Goal: Information Seeking & Learning: Learn about a topic

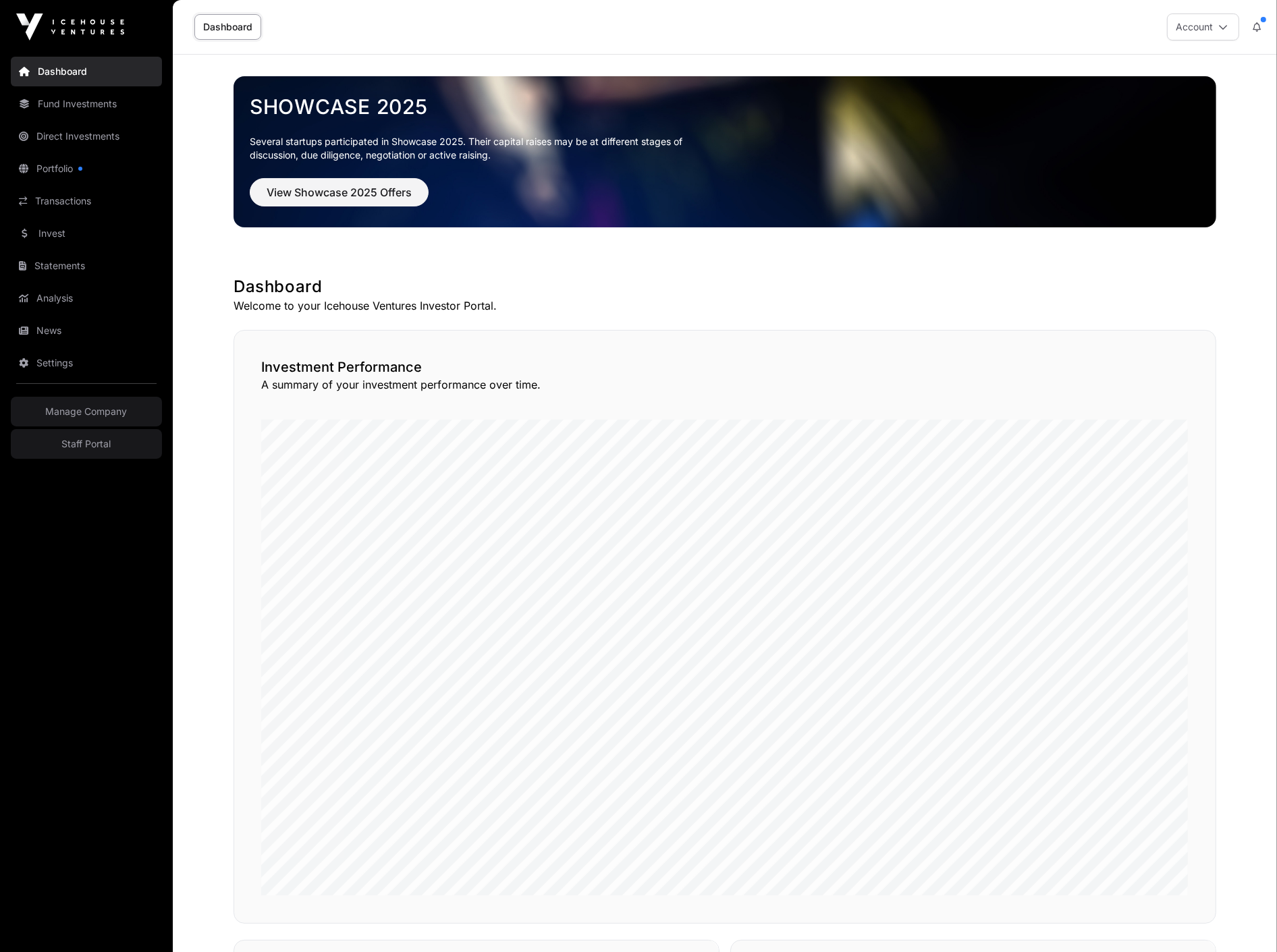
click at [100, 97] on link "Fund Investments" at bounding box center [87, 103] width 152 height 30
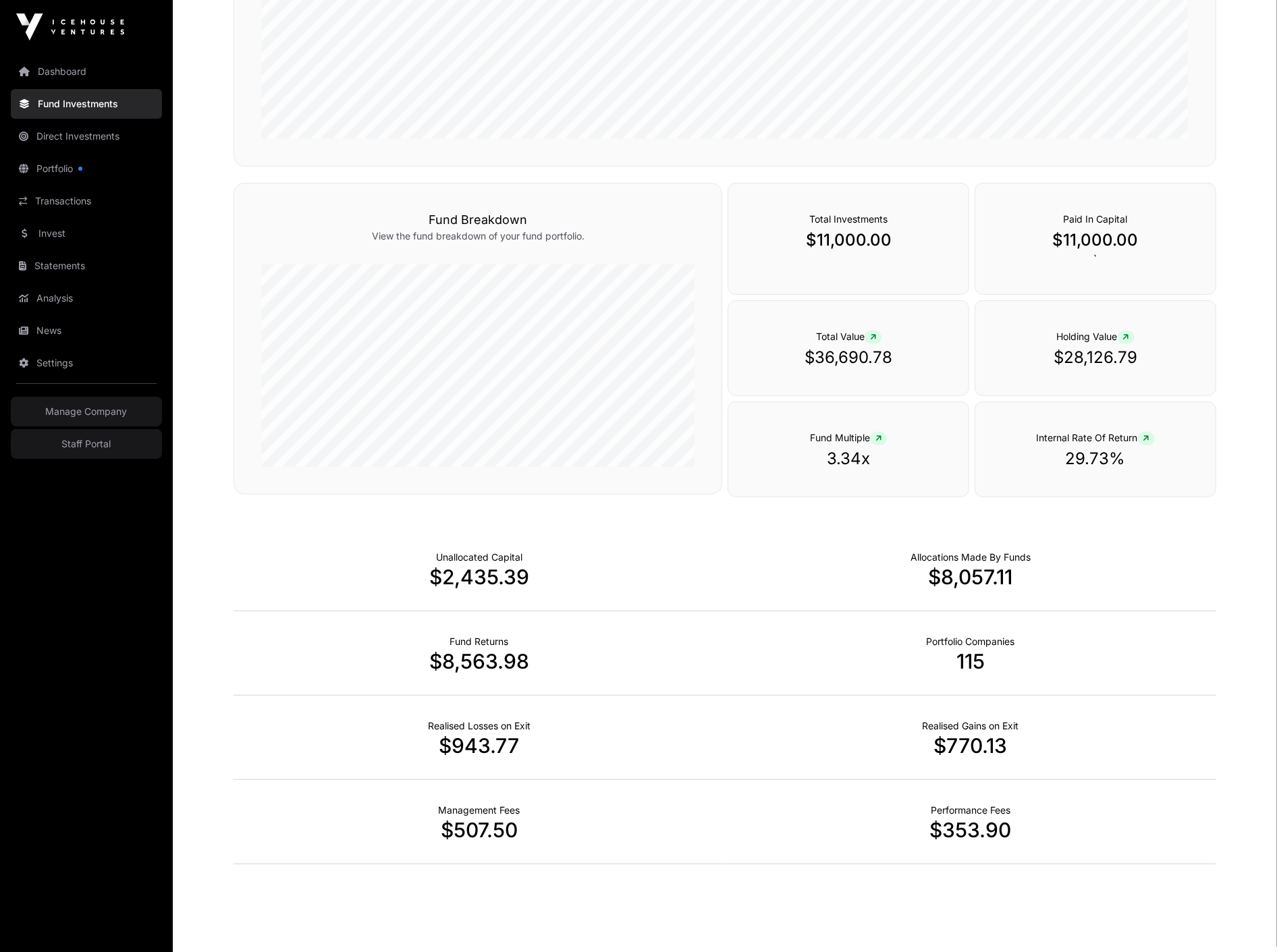
scroll to position [622, 0]
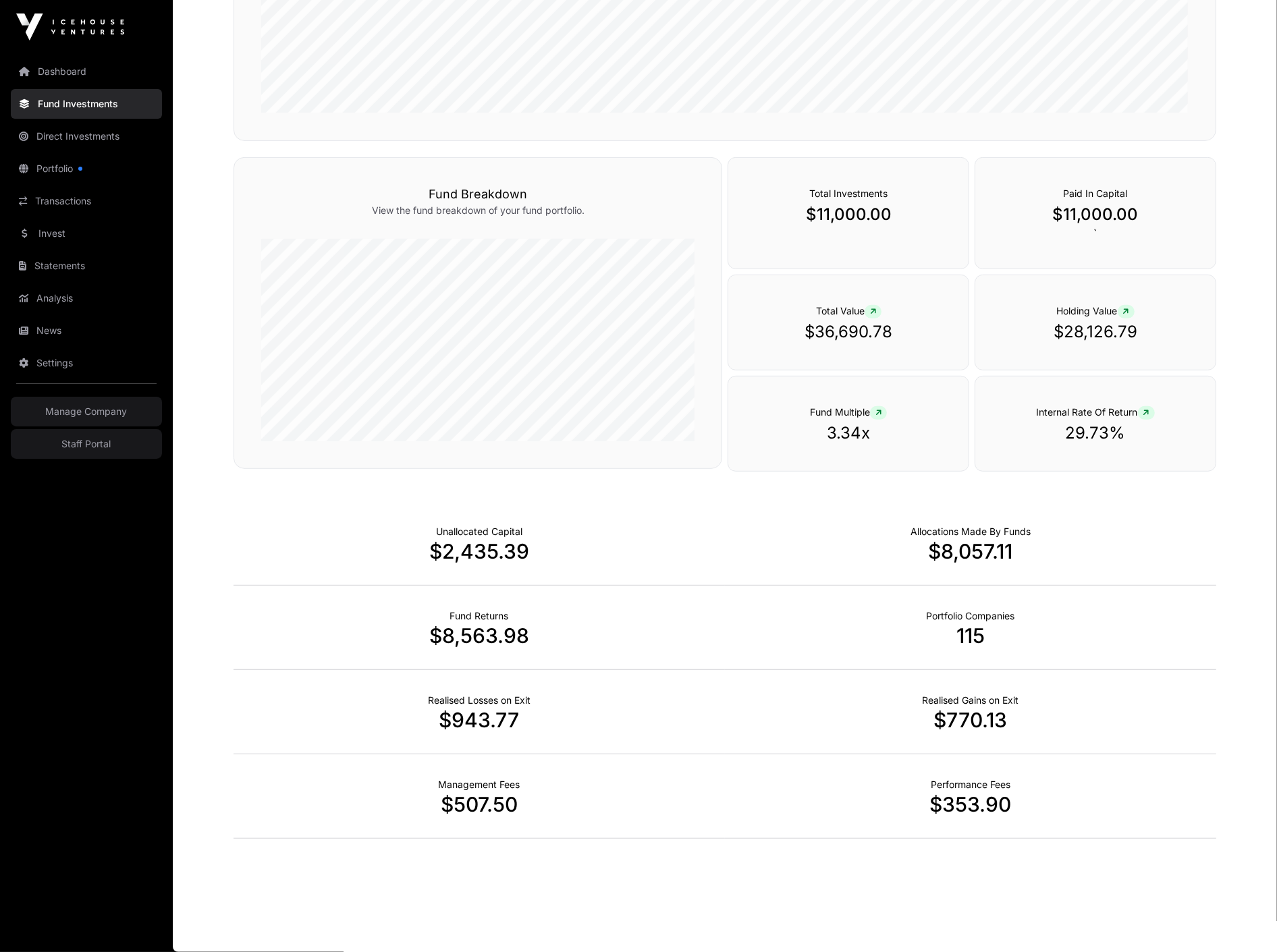
click at [61, 65] on link "Dashboard" at bounding box center [87, 71] width 152 height 30
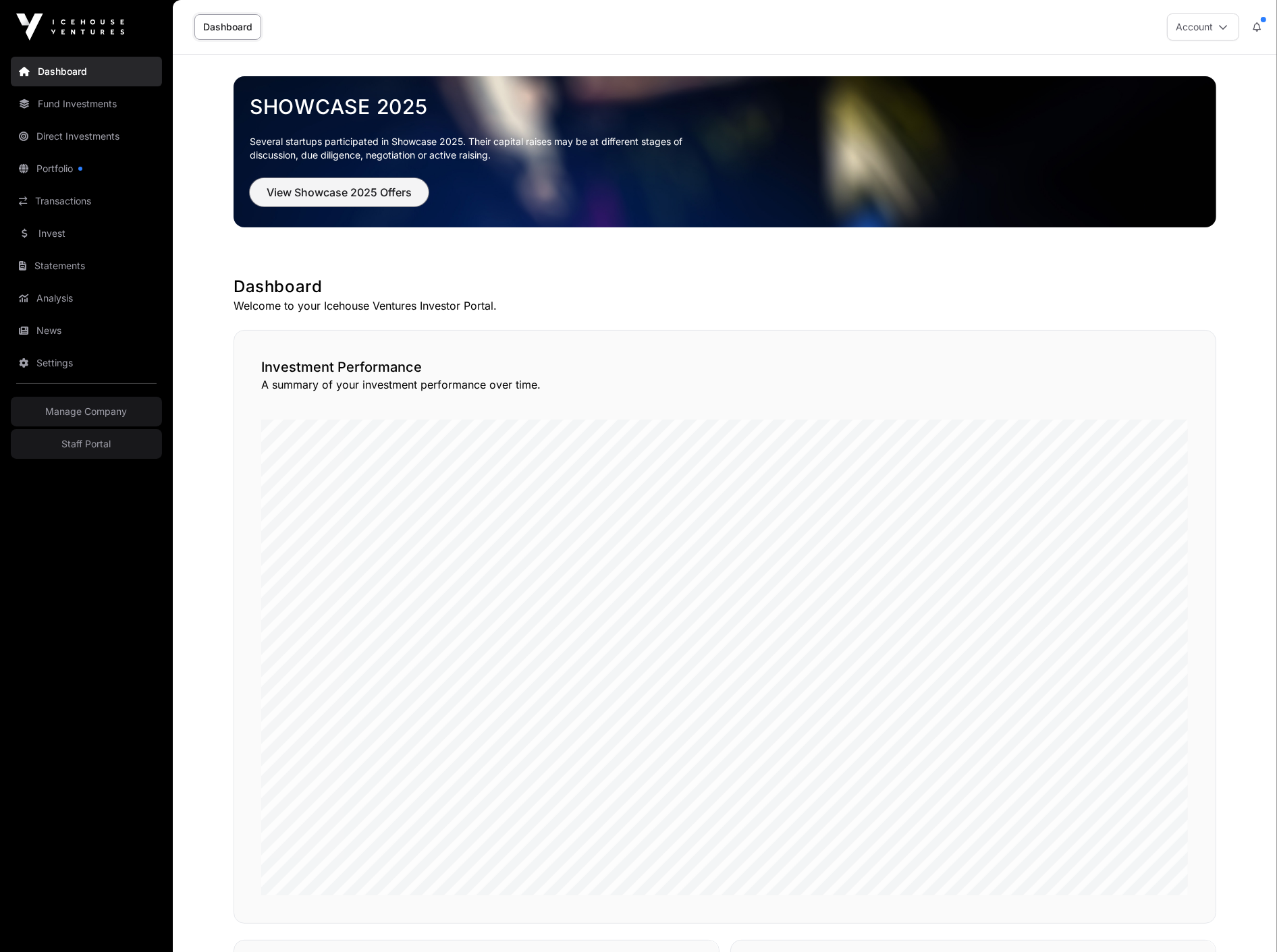
click at [372, 187] on span "View Showcase 2025 Offers" at bounding box center [339, 192] width 145 height 16
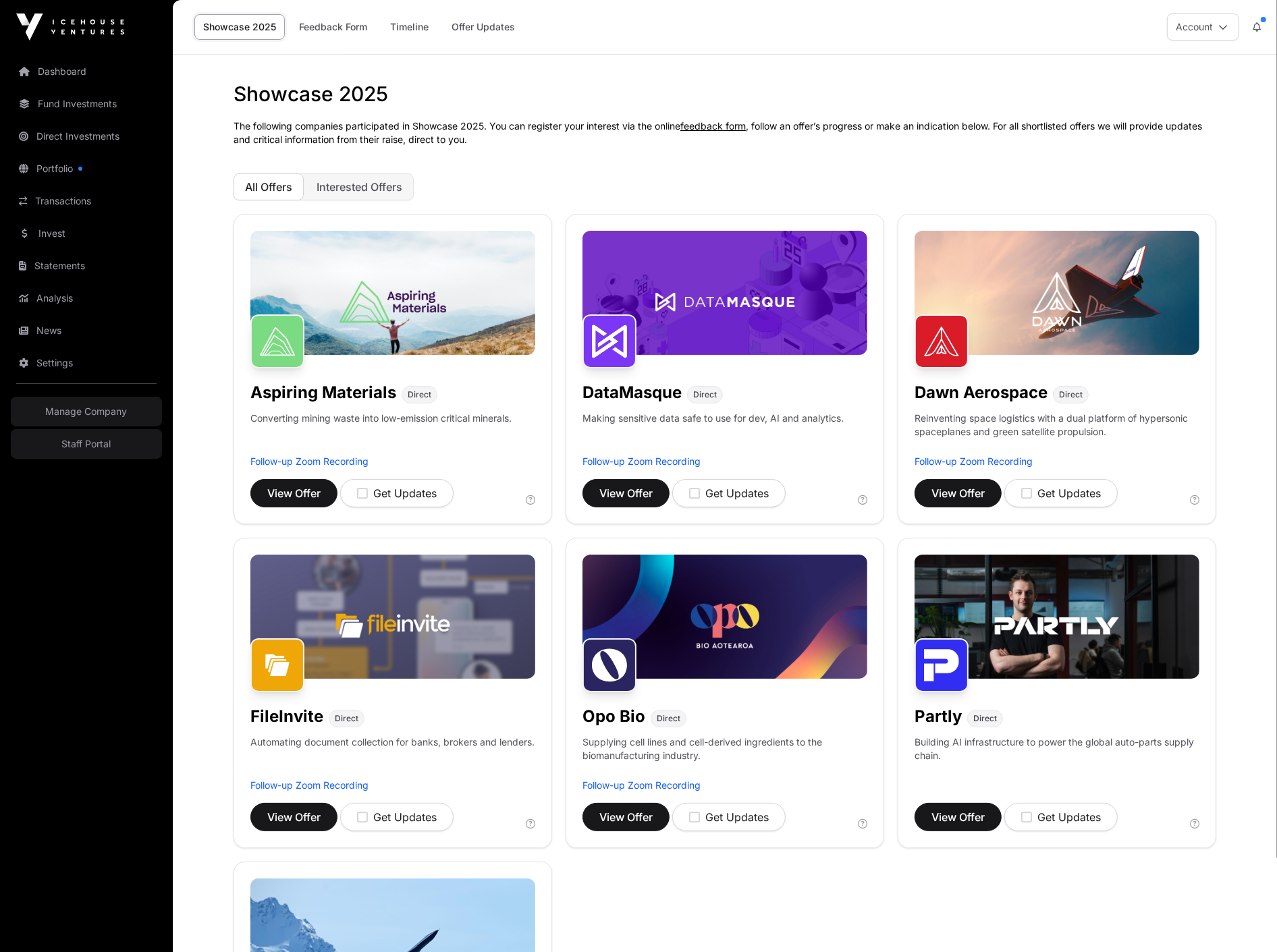
click at [70, 225] on link "Invest" at bounding box center [87, 233] width 152 height 30
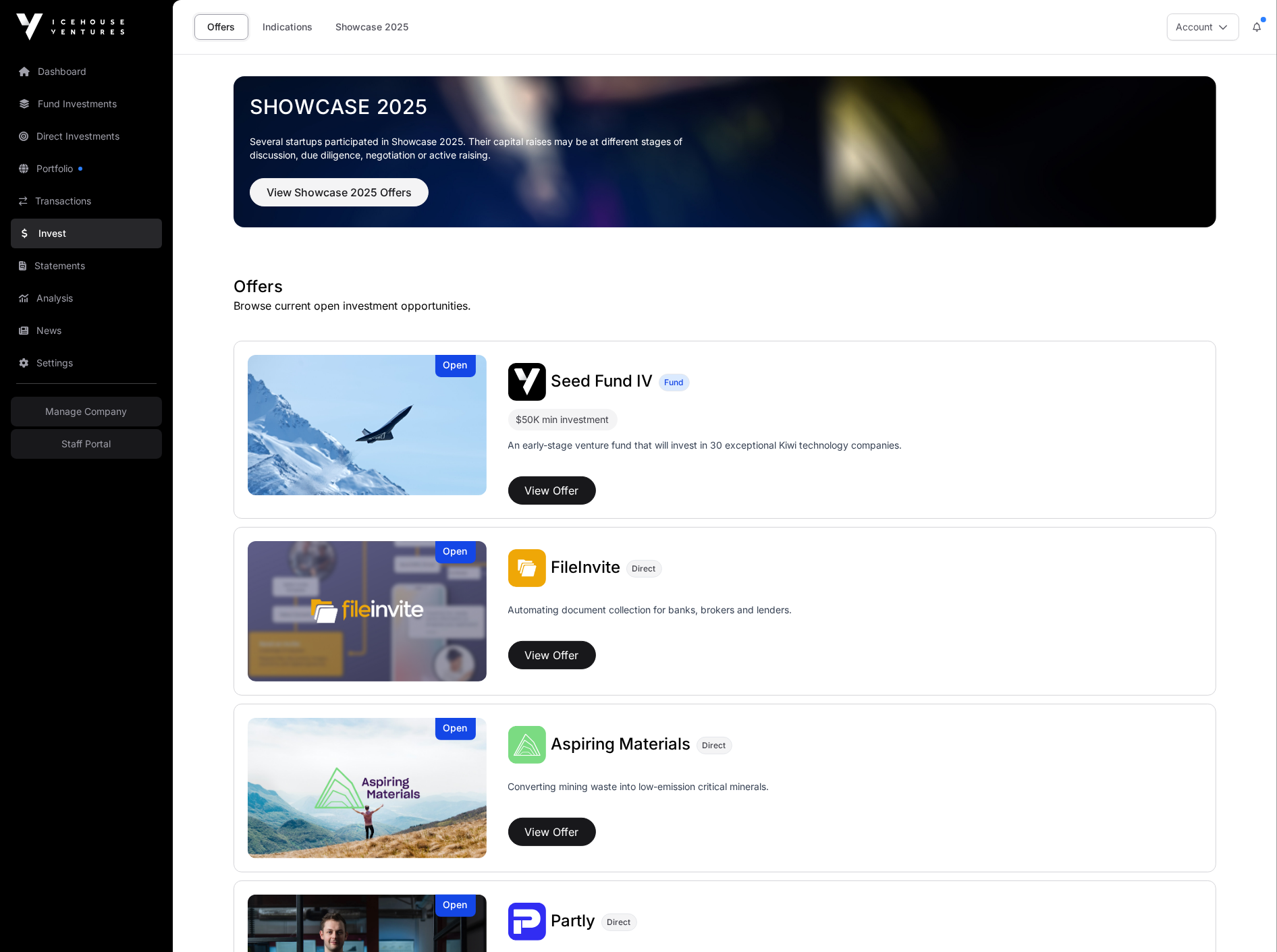
click at [416, 410] on img at bounding box center [367, 425] width 239 height 141
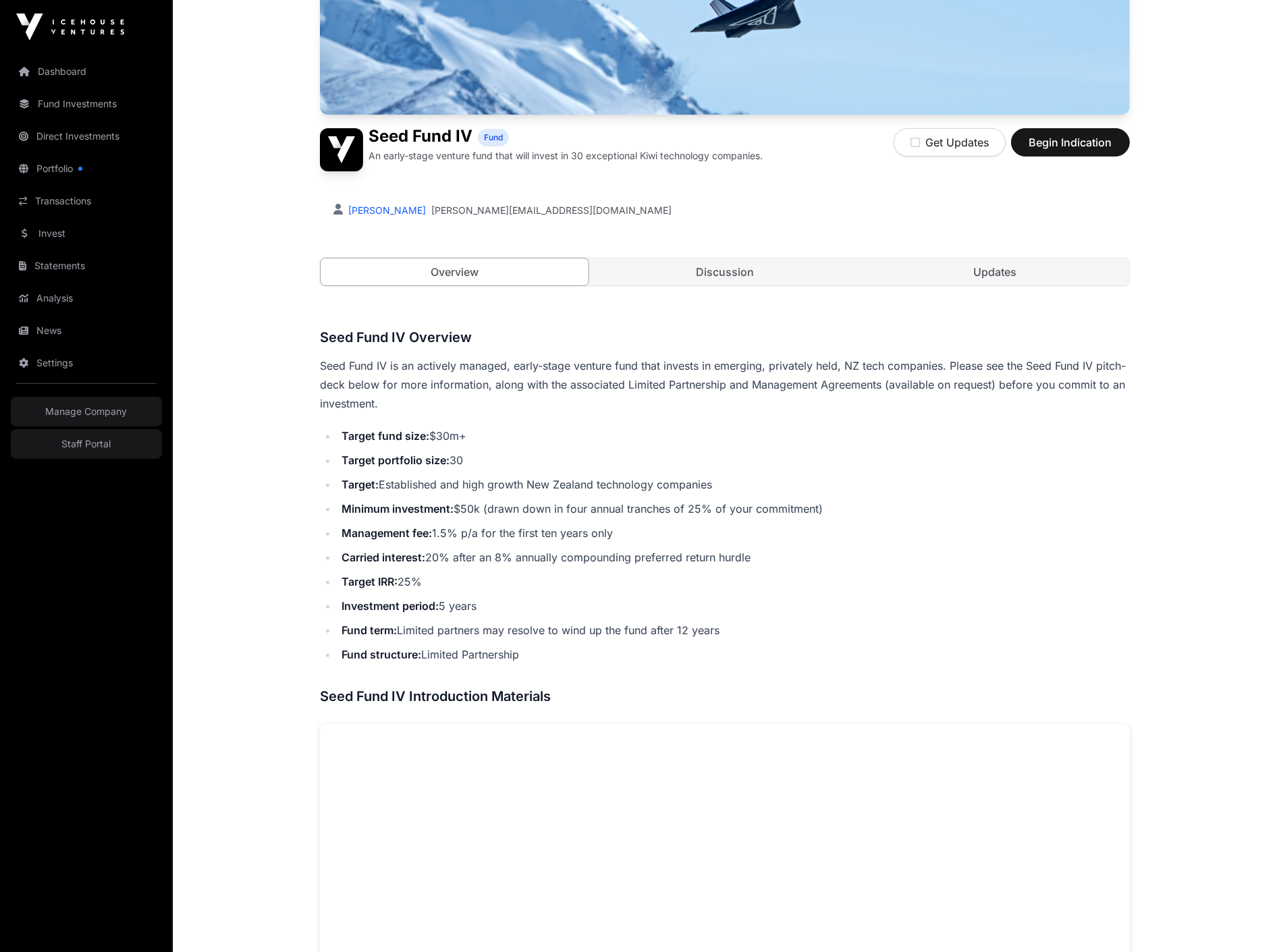
scroll to position [275, 0]
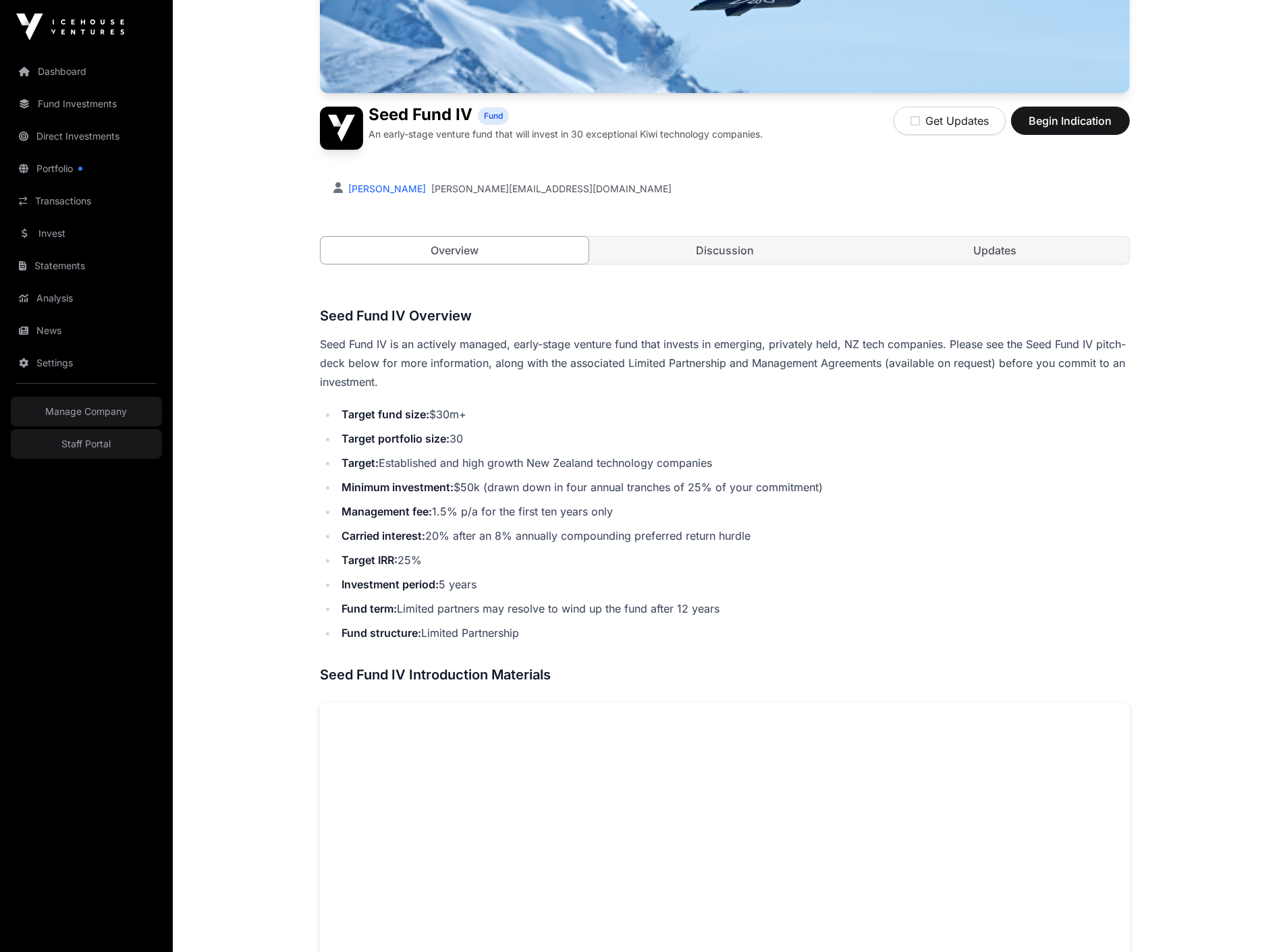
click at [813, 250] on link "Discussion" at bounding box center [724, 250] width 268 height 27
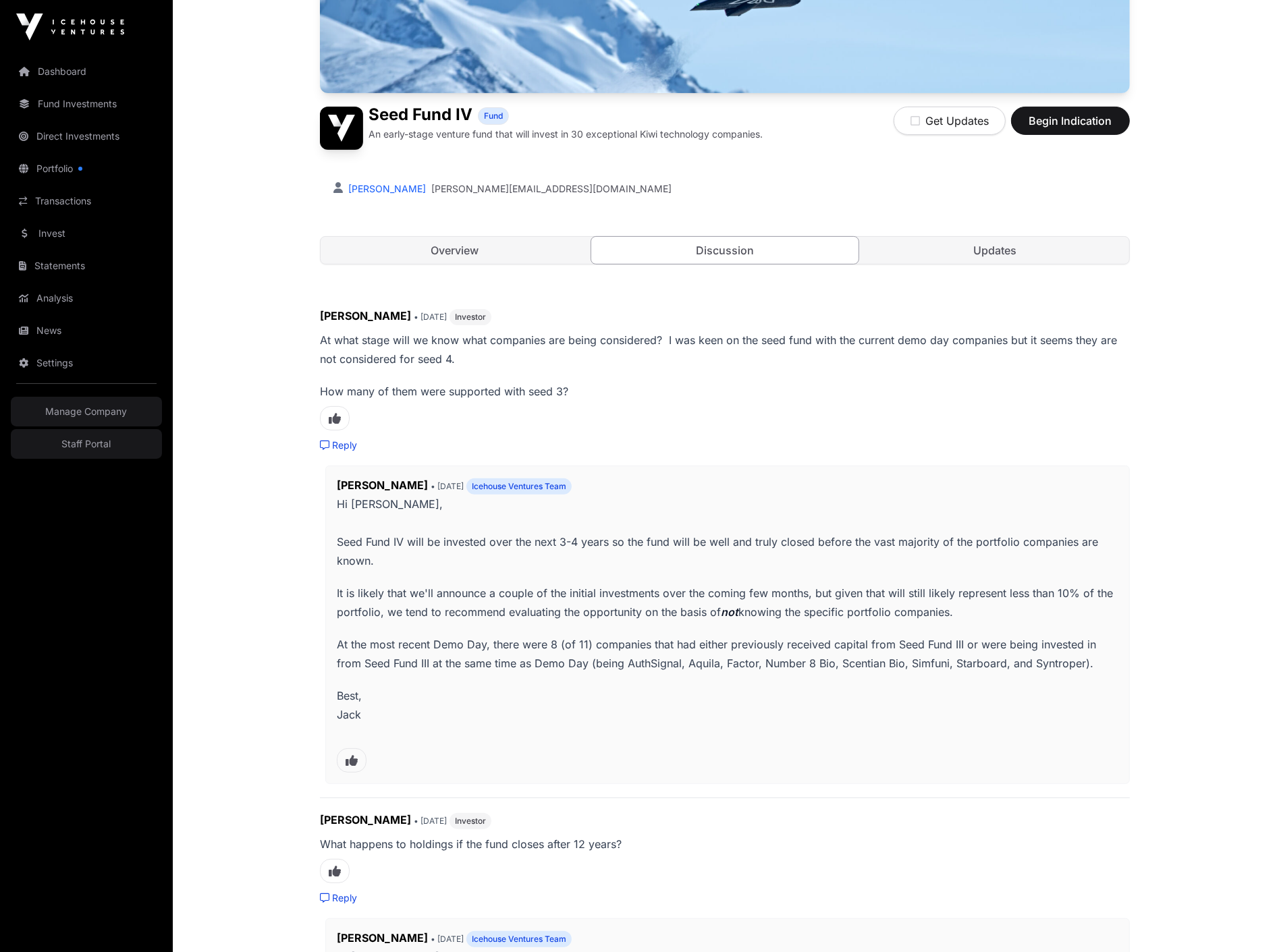
click at [1017, 245] on link "Updates" at bounding box center [995, 250] width 268 height 27
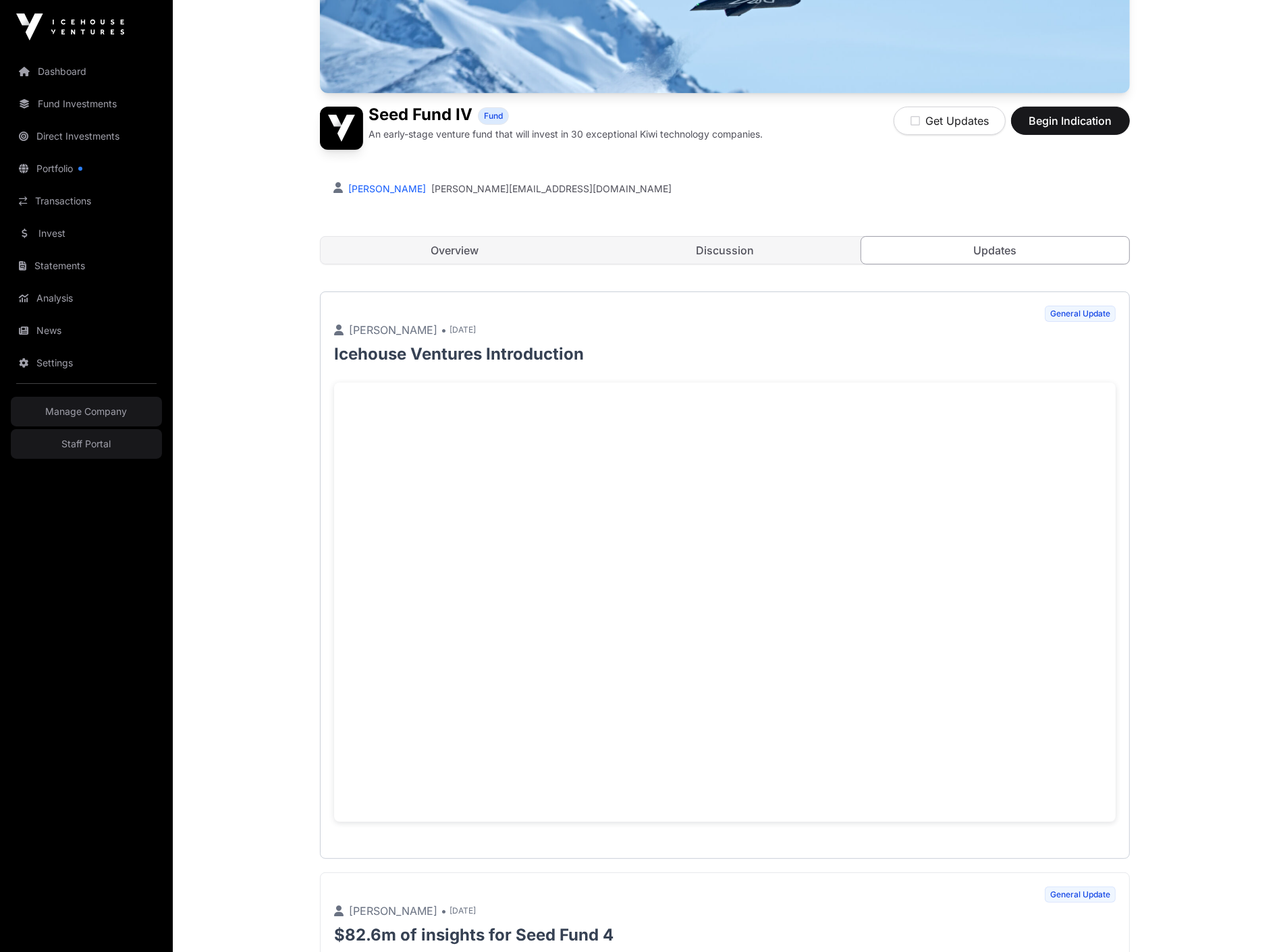
click at [817, 248] on link "Discussion" at bounding box center [724, 250] width 268 height 27
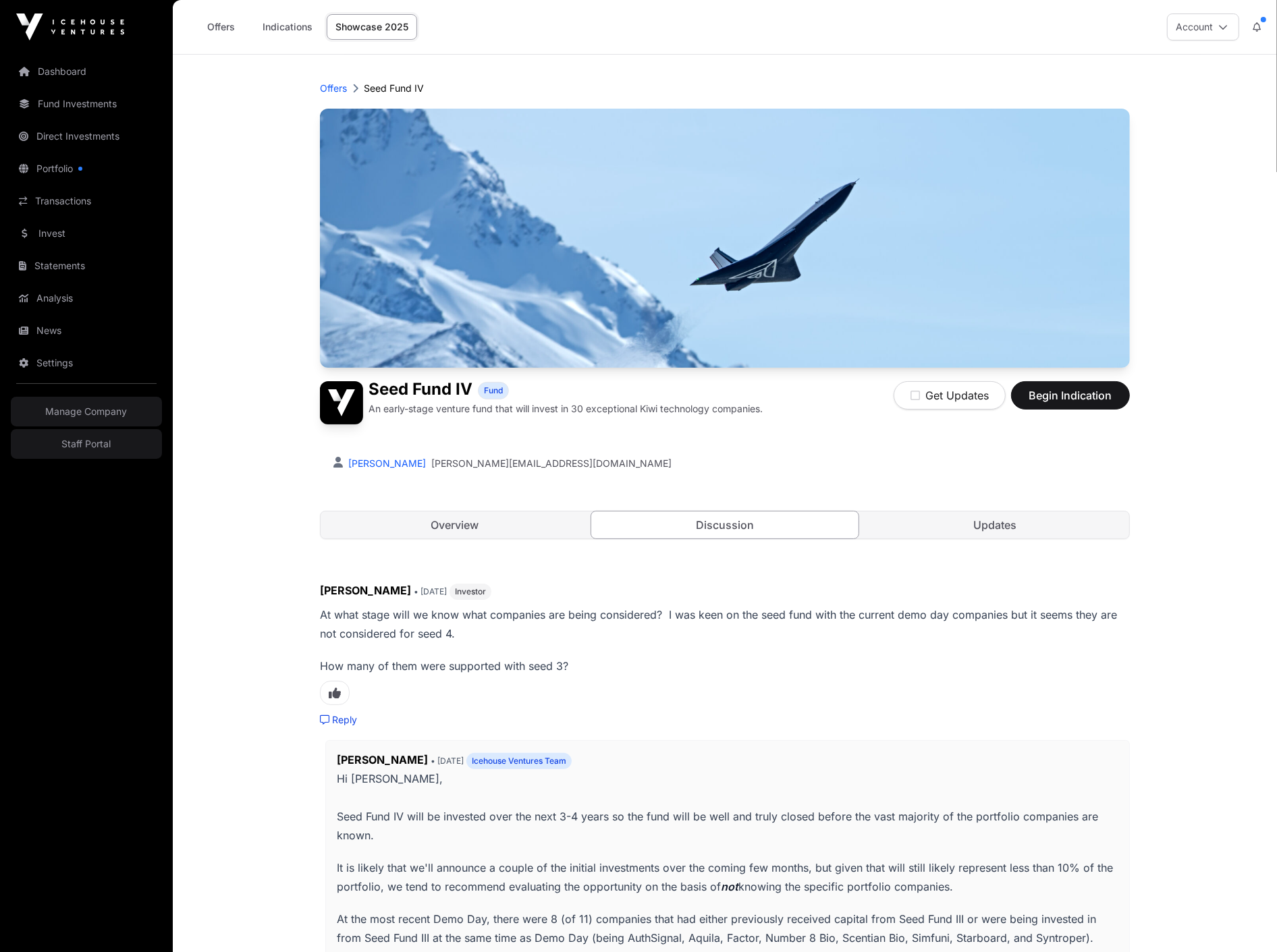
click at [480, 524] on link "Overview" at bounding box center [454, 524] width 268 height 27
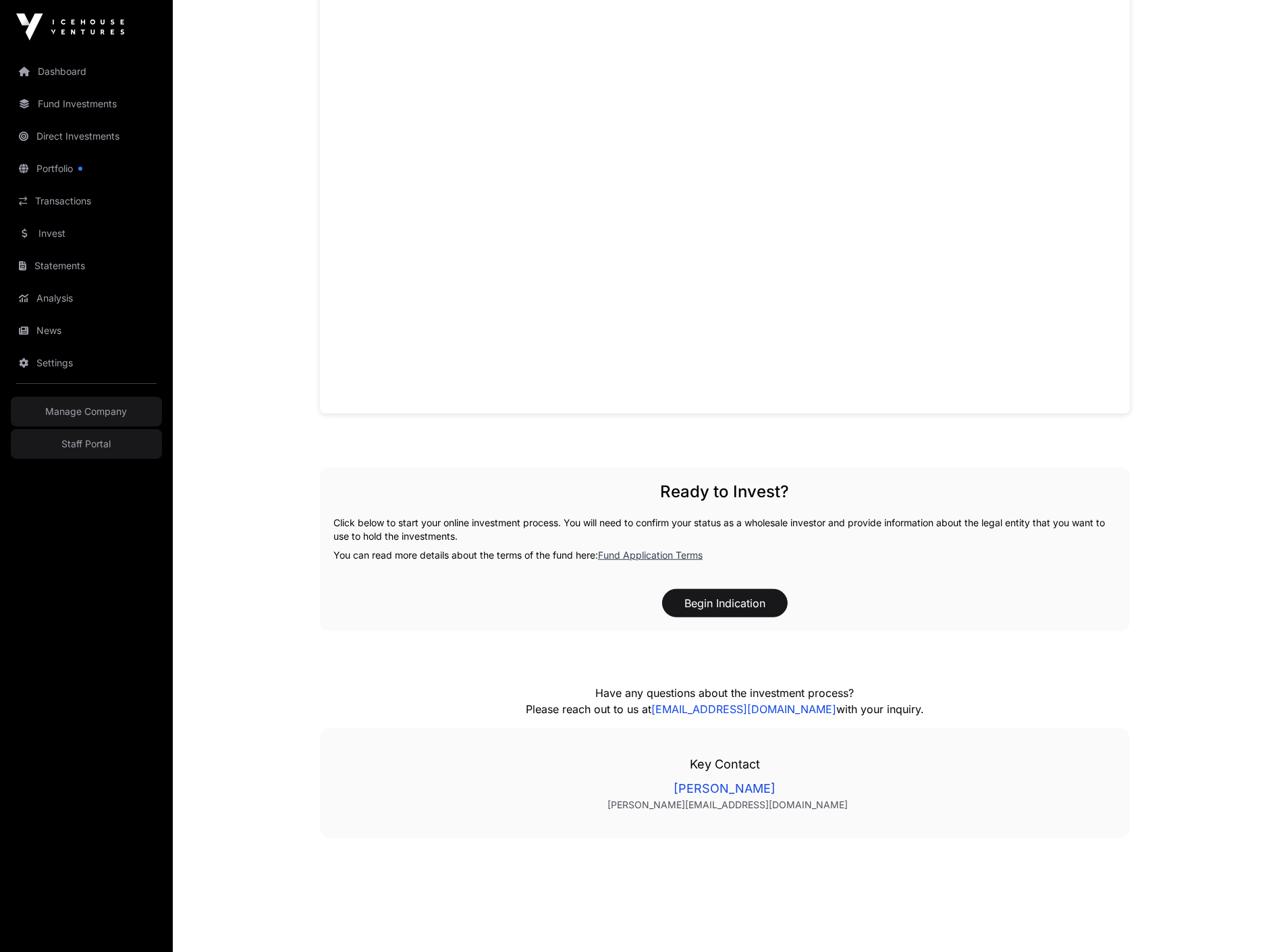
scroll to position [1046, 0]
